Goal: Task Accomplishment & Management: Use online tool/utility

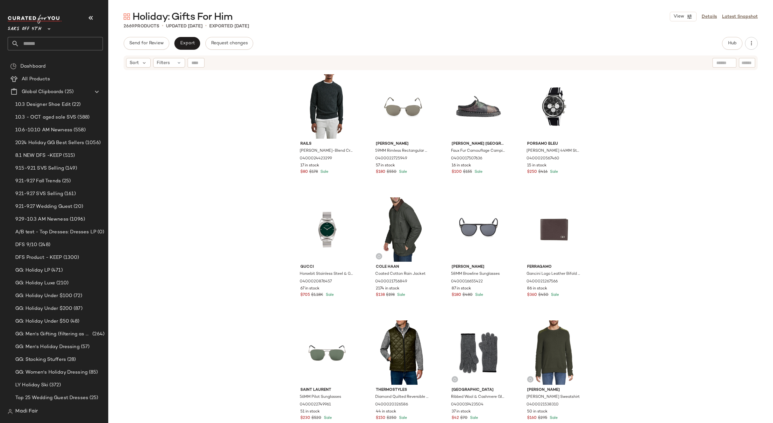
click at [173, 110] on div "Rails [PERSON_NAME]-Blend Crewneck Sweater 0400024423299 17 in stock $80 $178 S…" at bounding box center [440, 255] width 665 height 368
click at [733, 41] on span "Hub" at bounding box center [732, 43] width 9 height 5
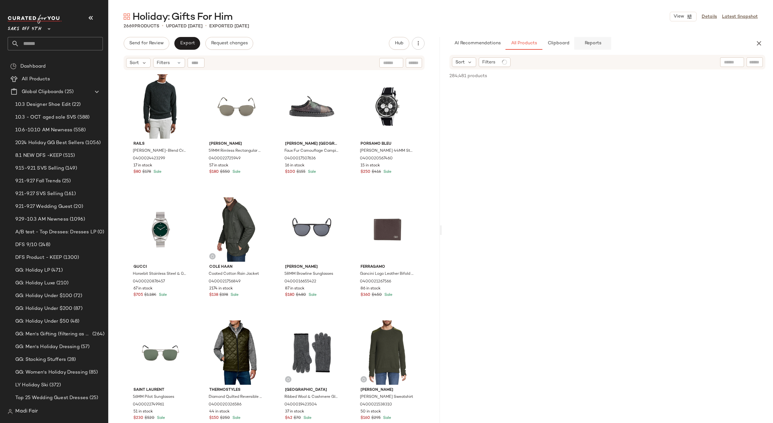
click at [588, 44] on span "Reports" at bounding box center [592, 43] width 17 height 5
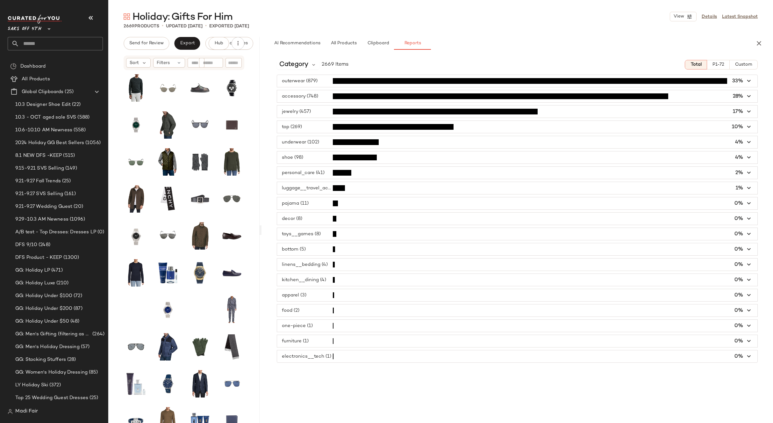
drag, startPoint x: 440, startPoint y: 229, endPoint x: 261, endPoint y: 225, distance: 179.3
click at [261, 225] on div "Holiday: Gifts For Him View Details Latest Snapshot 2669 Products • updated [DA…" at bounding box center [440, 216] width 665 height 412
click at [307, 66] on span "Category" at bounding box center [293, 65] width 29 height 10
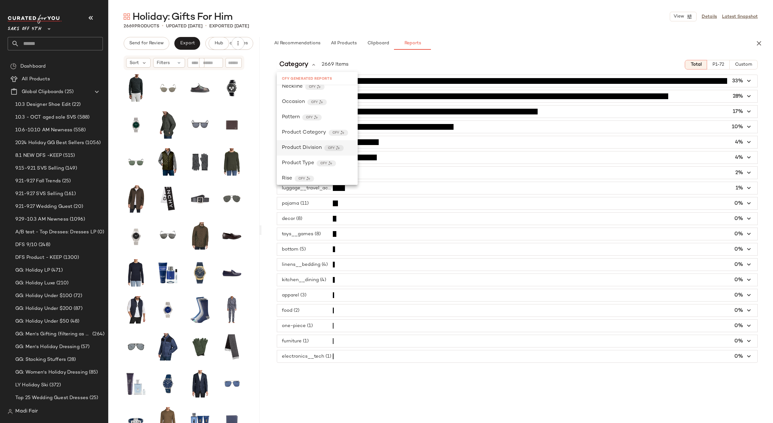
scroll to position [223, 0]
click at [305, 124] on div "Product Category CFY" at bounding box center [317, 117] width 81 height 15
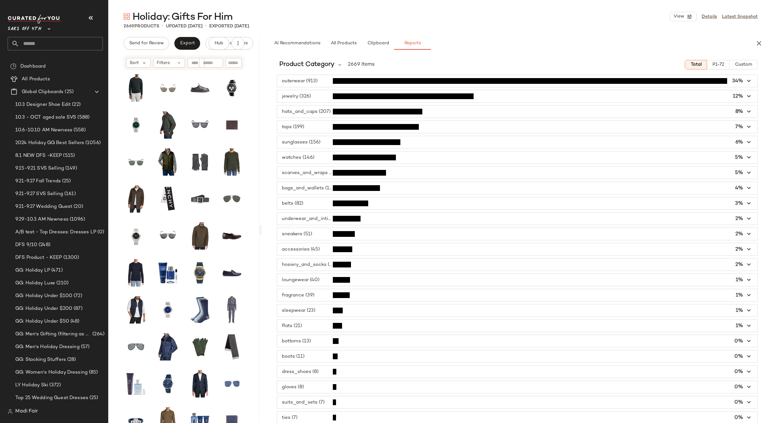
click at [461, 48] on div "AI Recommendations All Products Clipboard Reports" at bounding box center [507, 43] width 476 height 13
type button "report"
click at [748, 63] on span "Custom" at bounding box center [744, 64] width 18 height 5
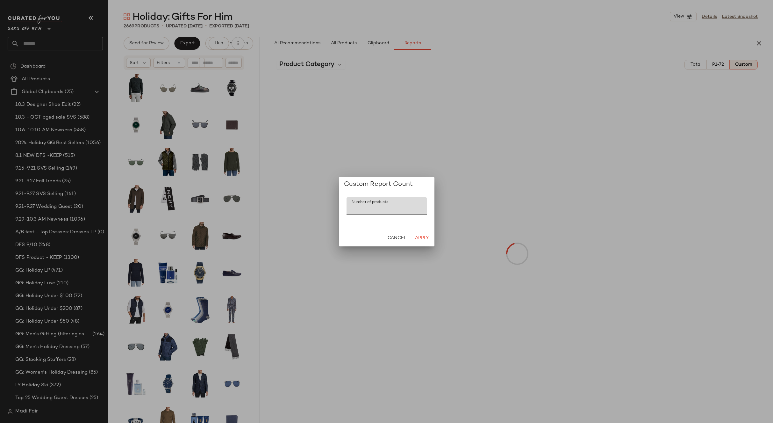
drag, startPoint x: 357, startPoint y: 211, endPoint x: 345, endPoint y: 210, distance: 11.5
click at [345, 210] on div "Number of products Number of products ***" at bounding box center [387, 211] width 96 height 38
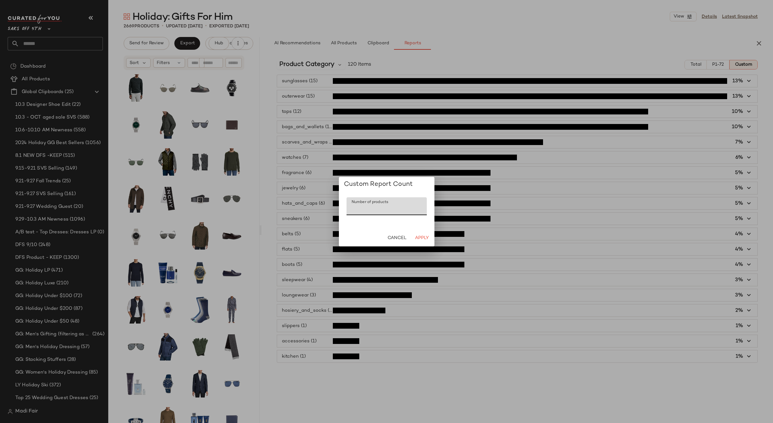
drag, startPoint x: 355, startPoint y: 210, endPoint x: 342, endPoint y: 211, distance: 13.4
click at [342, 211] on div "Number of products Number of products ***" at bounding box center [387, 211] width 96 height 38
type input "**"
click at [428, 239] on span "Apply" at bounding box center [421, 237] width 14 height 5
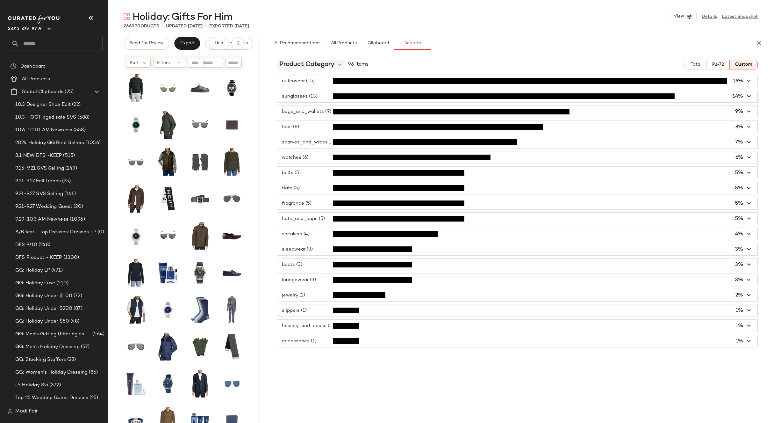
click at [326, 62] on span "Product Category" at bounding box center [306, 65] width 55 height 10
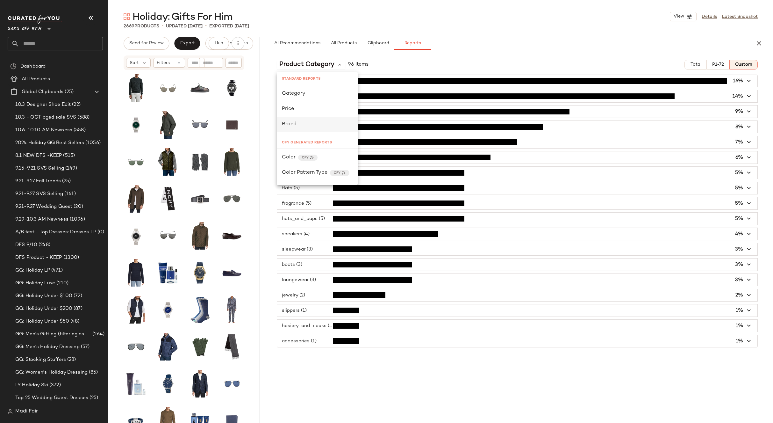
click at [300, 124] on div "Brand" at bounding box center [317, 124] width 71 height 8
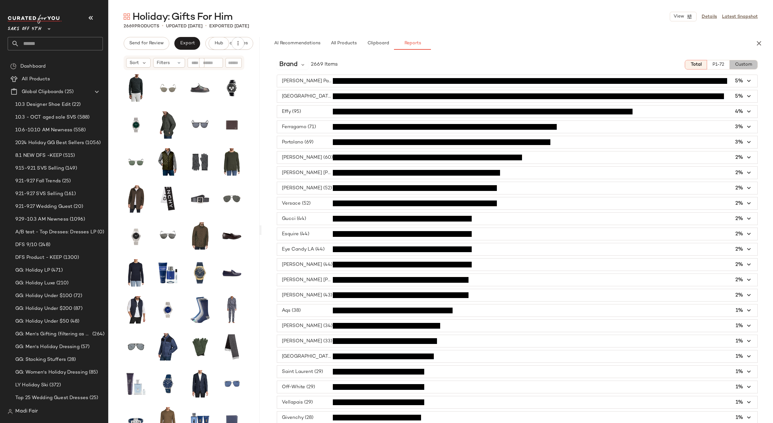
click at [744, 65] on span "Custom" at bounding box center [744, 64] width 18 height 5
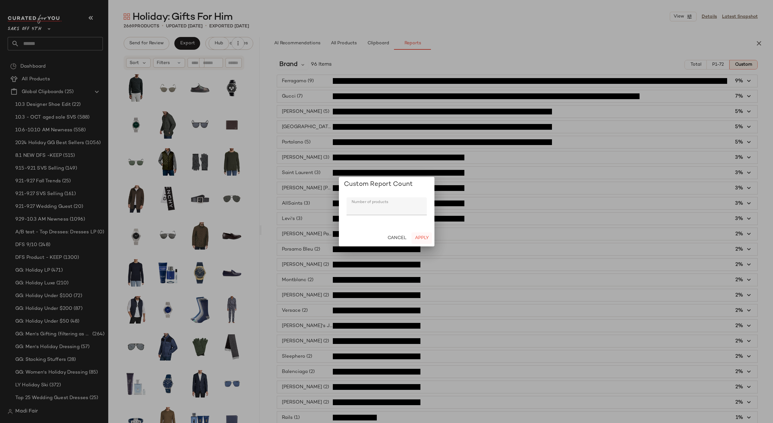
click at [419, 234] on button "Apply" at bounding box center [421, 237] width 20 height 11
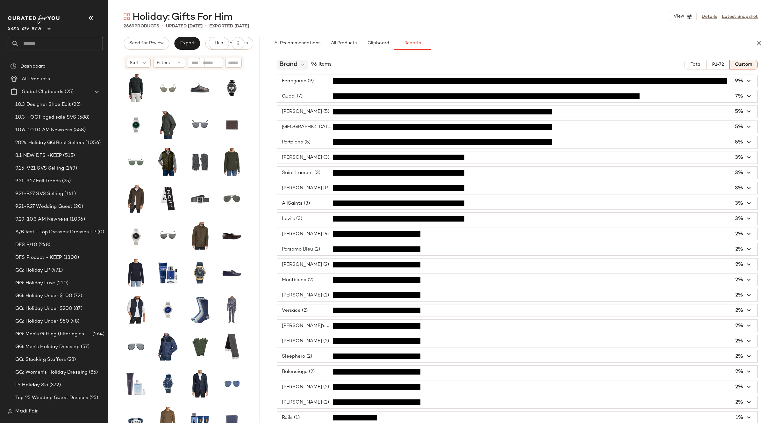
click at [284, 63] on span "Brand" at bounding box center [288, 65] width 18 height 10
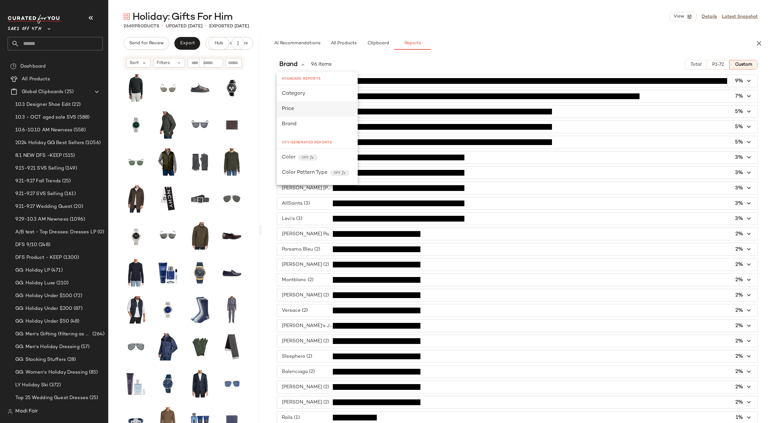
click at [303, 112] on div "Price" at bounding box center [317, 109] width 71 height 8
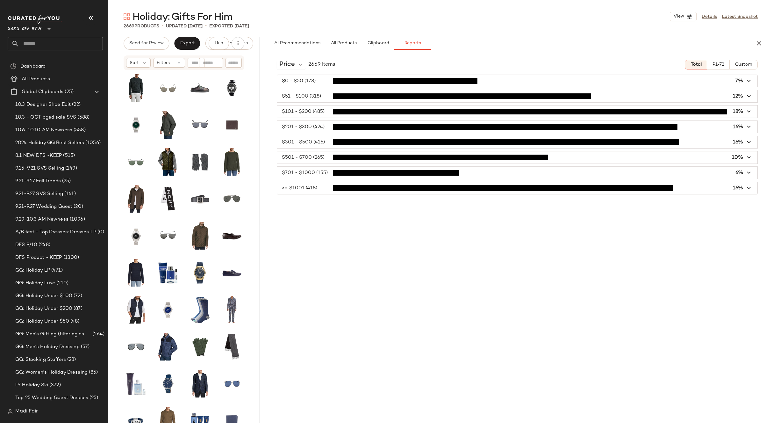
click at [745, 66] on span "Custom" at bounding box center [744, 64] width 18 height 5
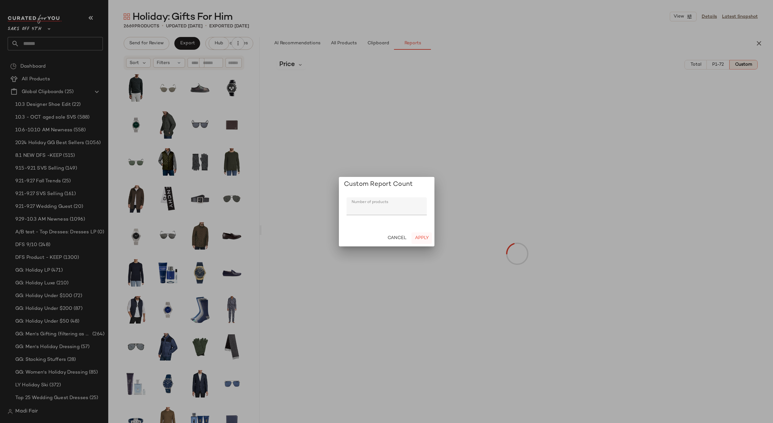
click at [424, 237] on span "Apply" at bounding box center [421, 237] width 14 height 5
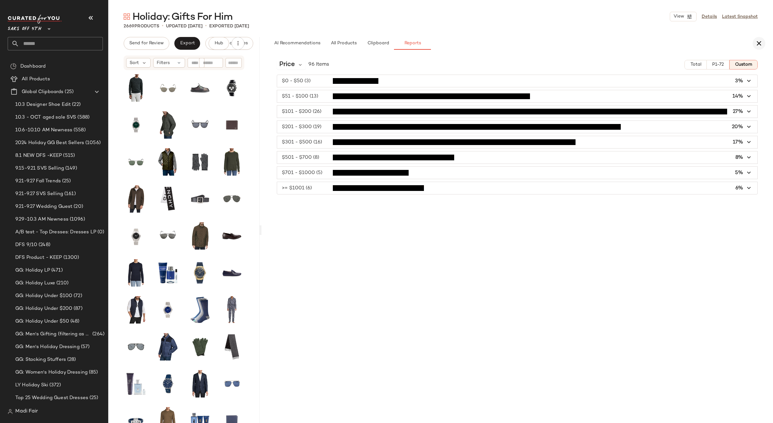
click at [758, 41] on icon "button" at bounding box center [759, 43] width 8 height 8
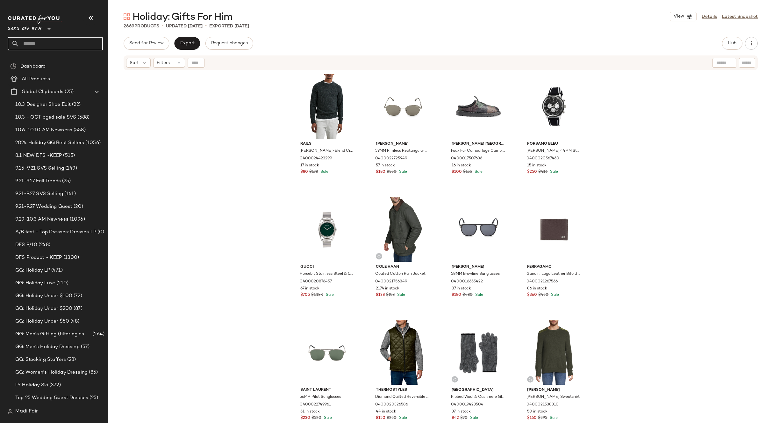
click at [47, 38] on input "text" at bounding box center [61, 43] width 84 height 13
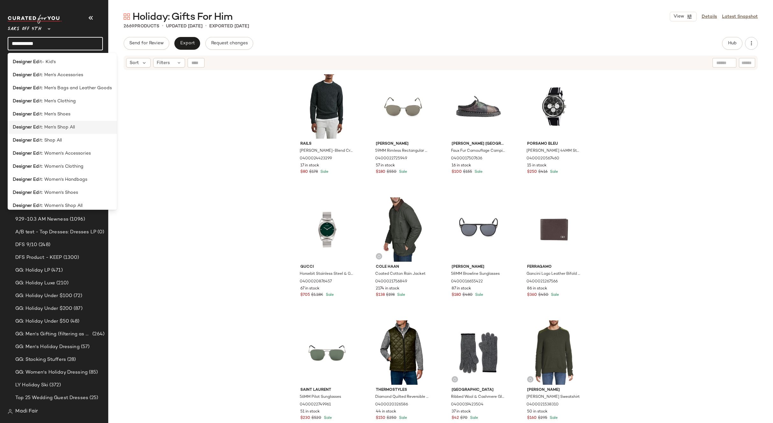
type input "**********"
click at [74, 125] on span "it: Men's Shop All" at bounding box center [57, 127] width 36 height 7
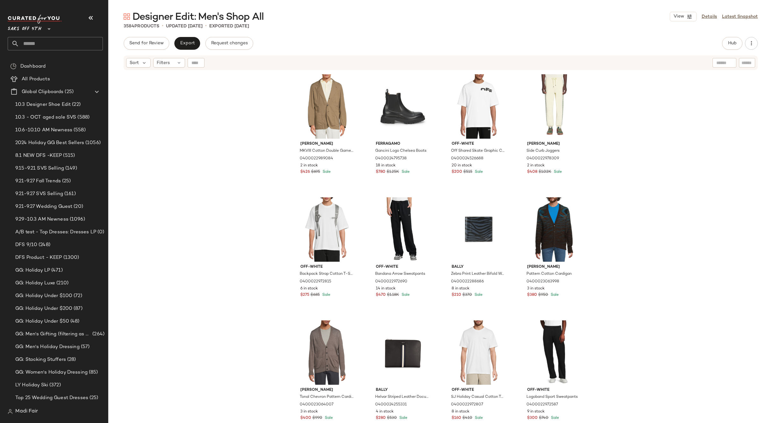
click at [264, 184] on div "[PERSON_NAME] MKVIII Cotton Double Games Two-Button Blazer 0400022989084 2 in s…" at bounding box center [440, 255] width 665 height 368
click at [188, 42] on span "Export" at bounding box center [187, 43] width 15 height 5
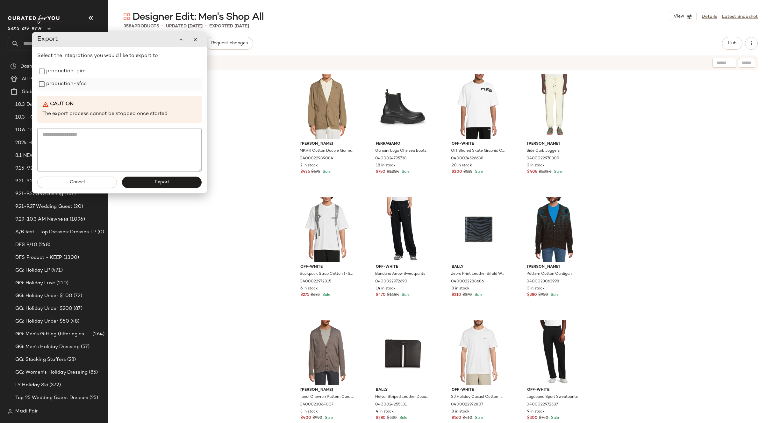
click at [53, 84] on label "production-sfcc" at bounding box center [66, 84] width 40 height 13
click at [56, 71] on label "production-pim" at bounding box center [65, 71] width 39 height 13
click at [131, 181] on button "Export" at bounding box center [162, 181] width 80 height 11
